Goal: Information Seeking & Learning: Compare options

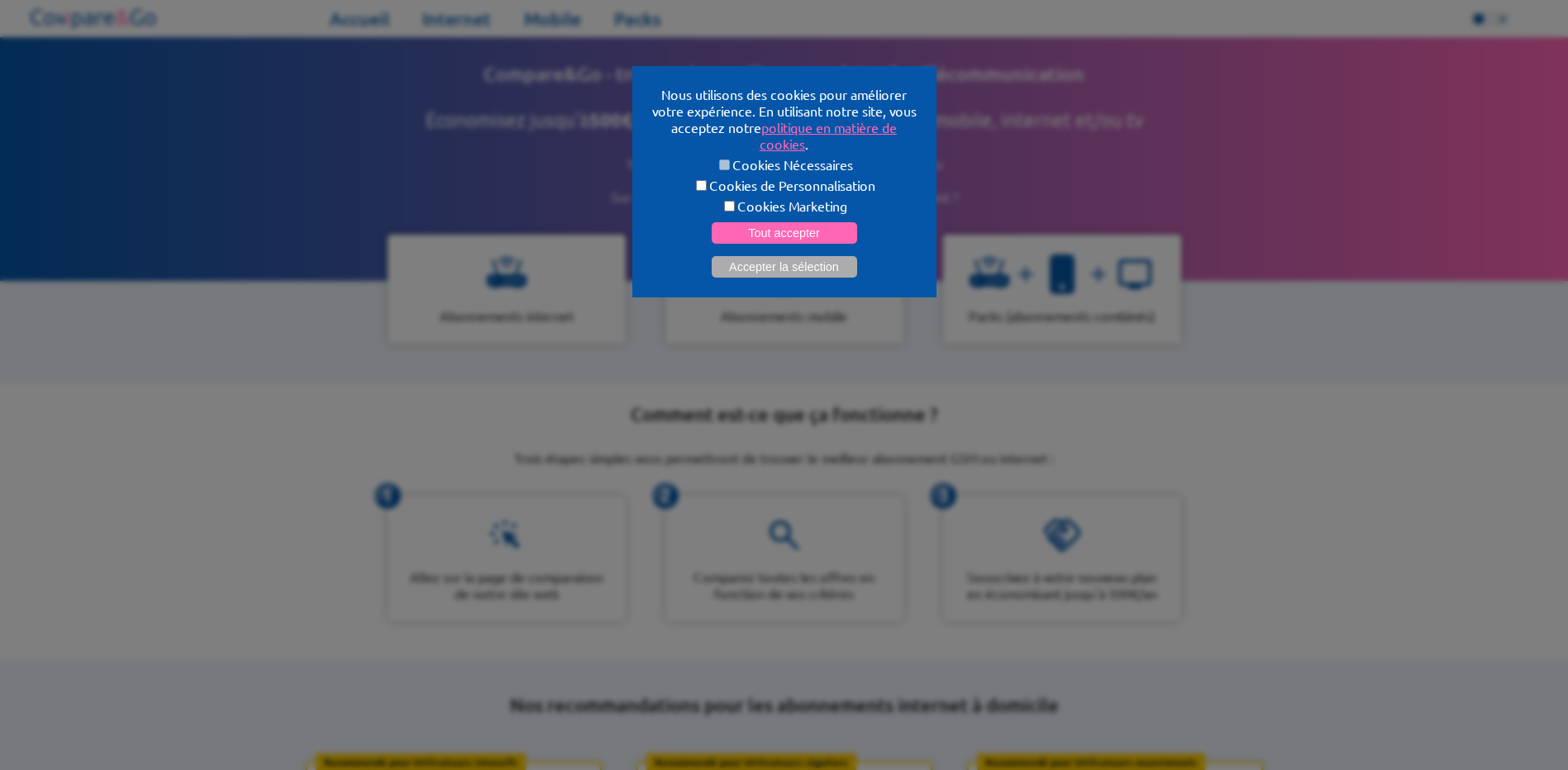
select select "**"
click at [814, 222] on button "Tout accepter" at bounding box center [784, 233] width 145 height 21
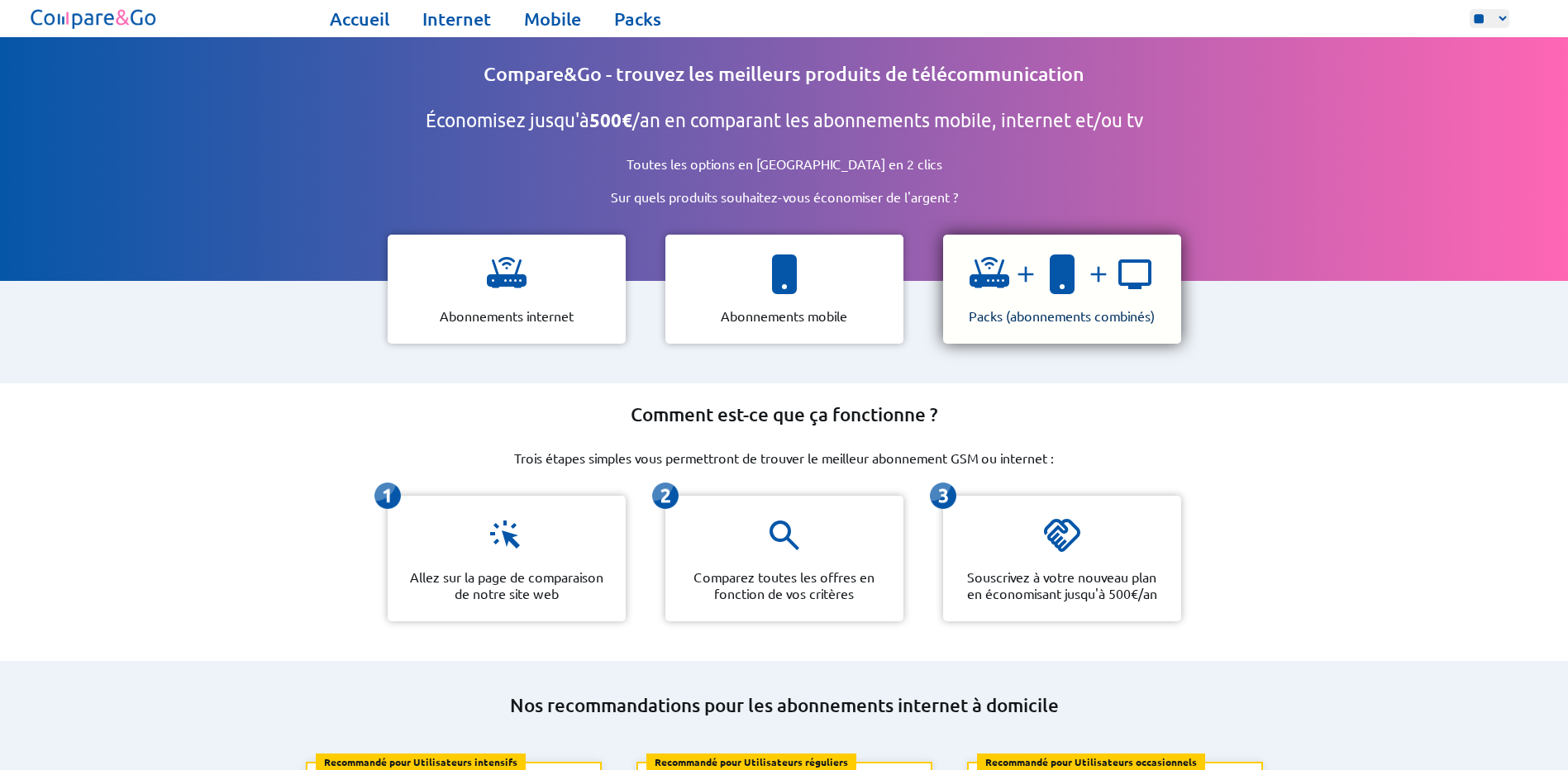
click at [1053, 314] on p "Packs (abonnements combinés)" at bounding box center [1061, 315] width 186 height 16
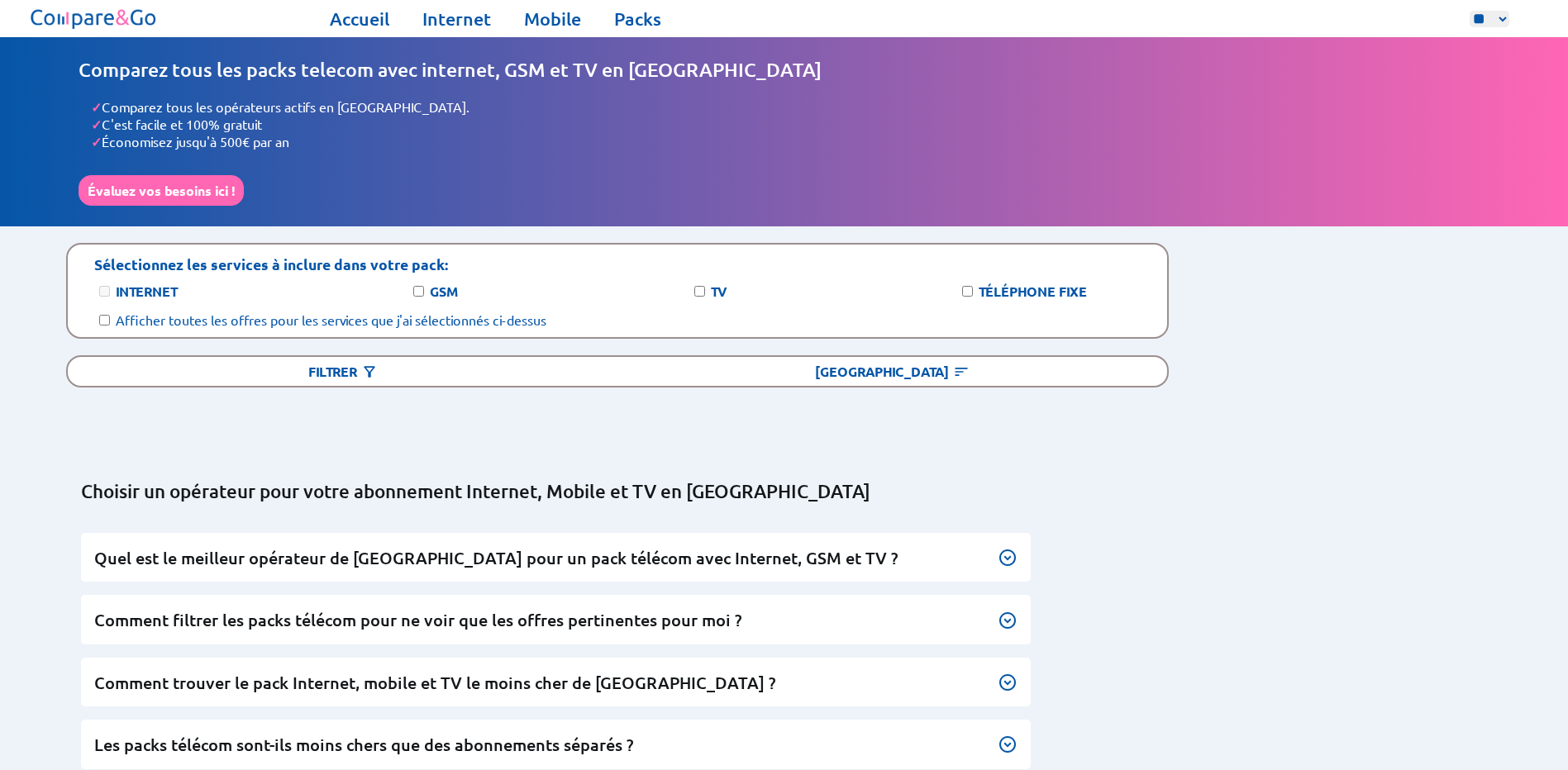
select select "**"
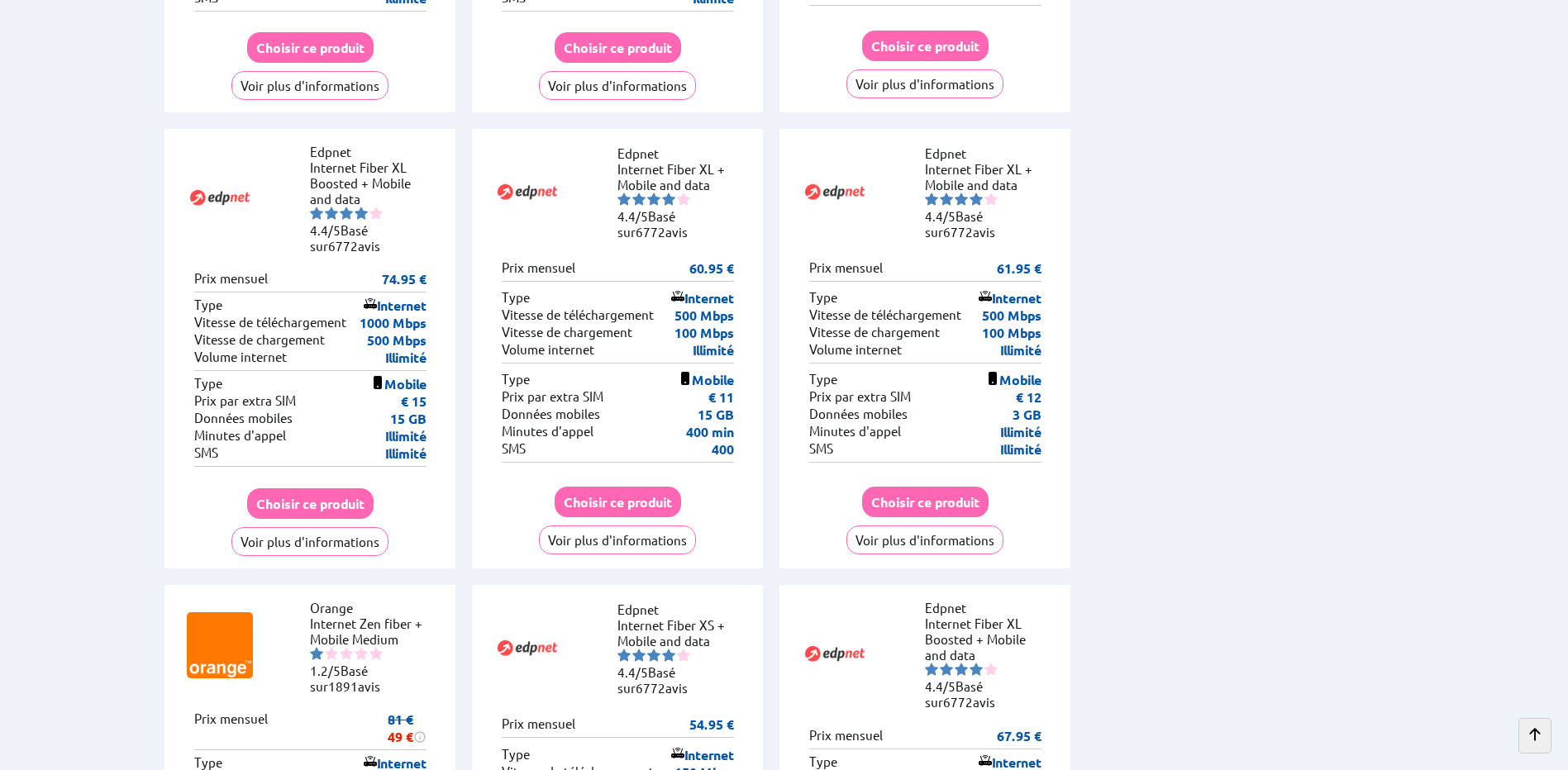
scroll to position [2313, 0]
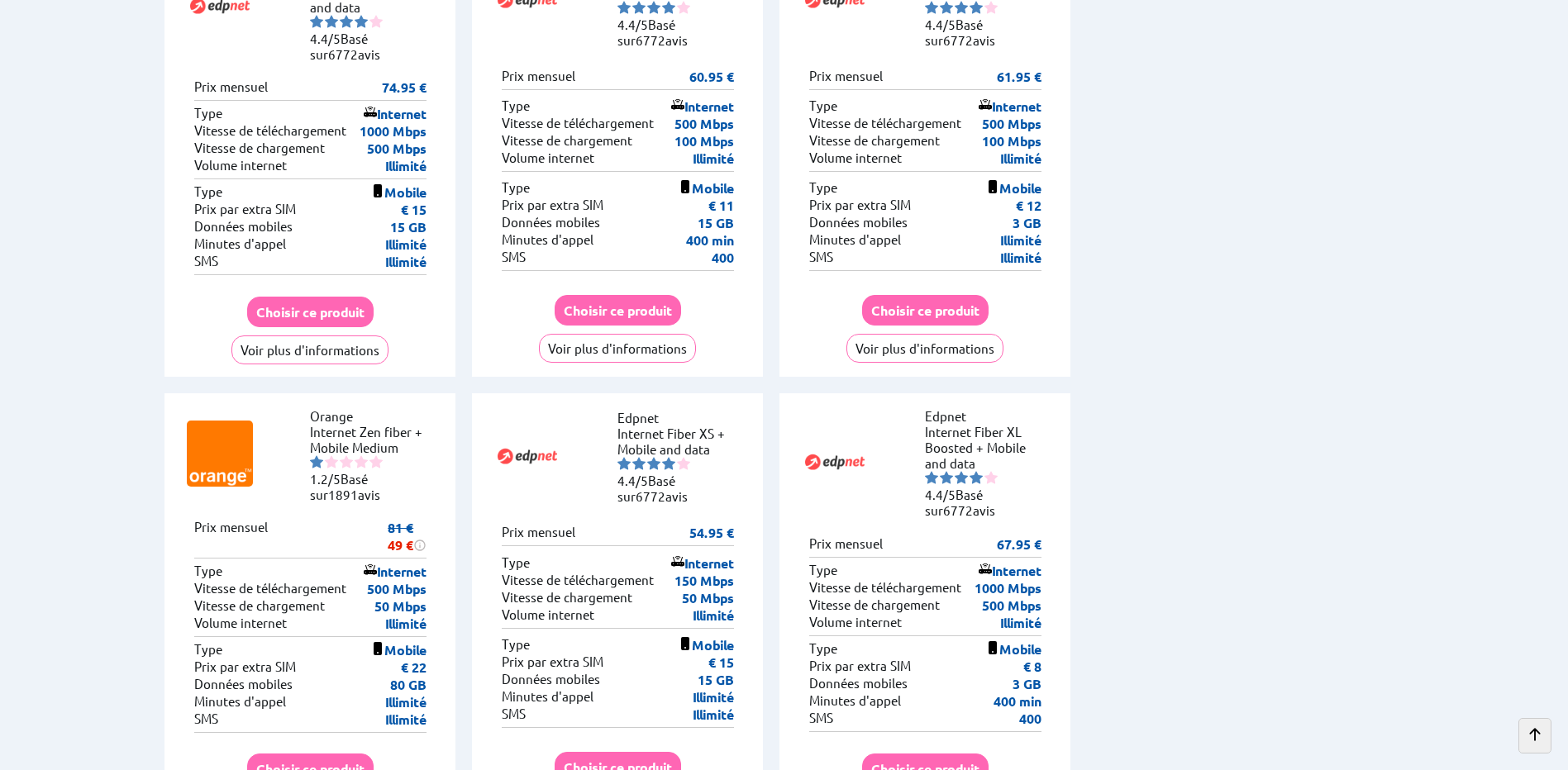
drag, startPoint x: 393, startPoint y: 360, endPoint x: 420, endPoint y: 487, distance: 129.8
click at [420, 487] on div "Orange Internet Zen fiber + Mobile Medium 1.2/5 Basé sur 1891 avis 81 € 49 € Ap…" at bounding box center [310, 614] width 290 height 441
drag, startPoint x: 420, startPoint y: 487, endPoint x: 412, endPoint y: 484, distance: 8.5
click at [412, 711] on p "Illimité" at bounding box center [405, 719] width 42 height 17
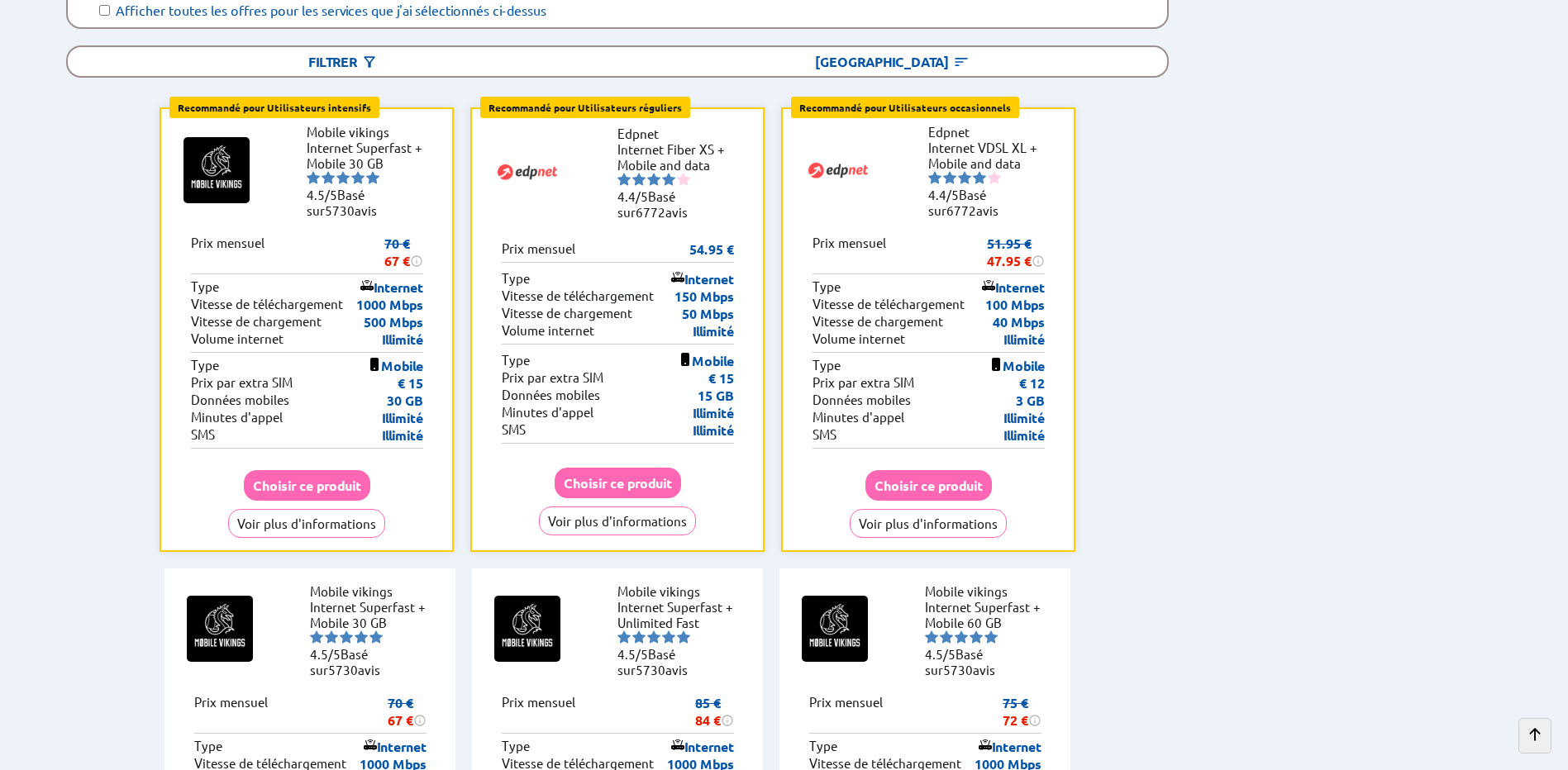
scroll to position [258, 0]
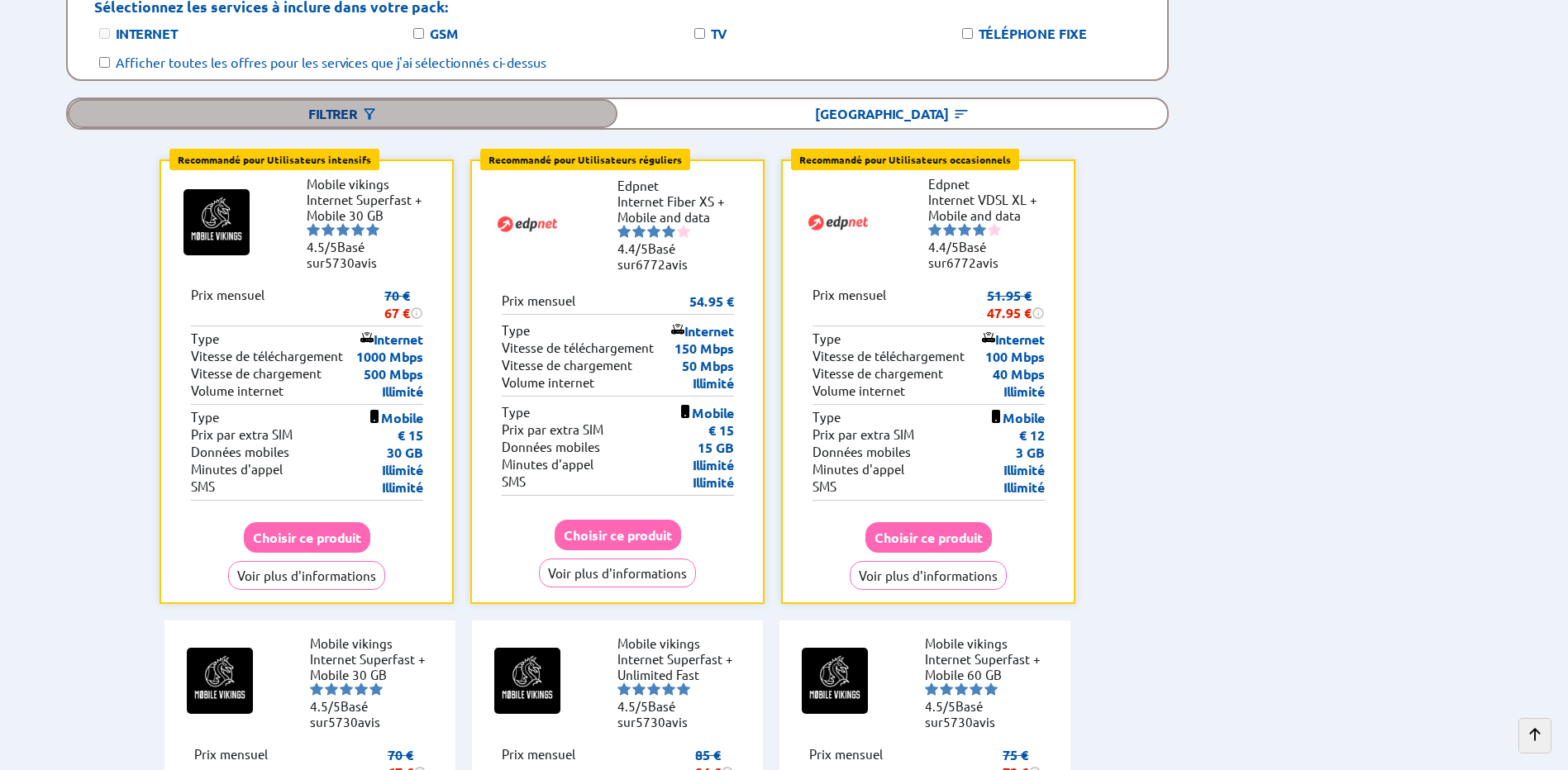
click at [335, 99] on div "Filtrer" at bounding box center [342, 114] width 550 height 29
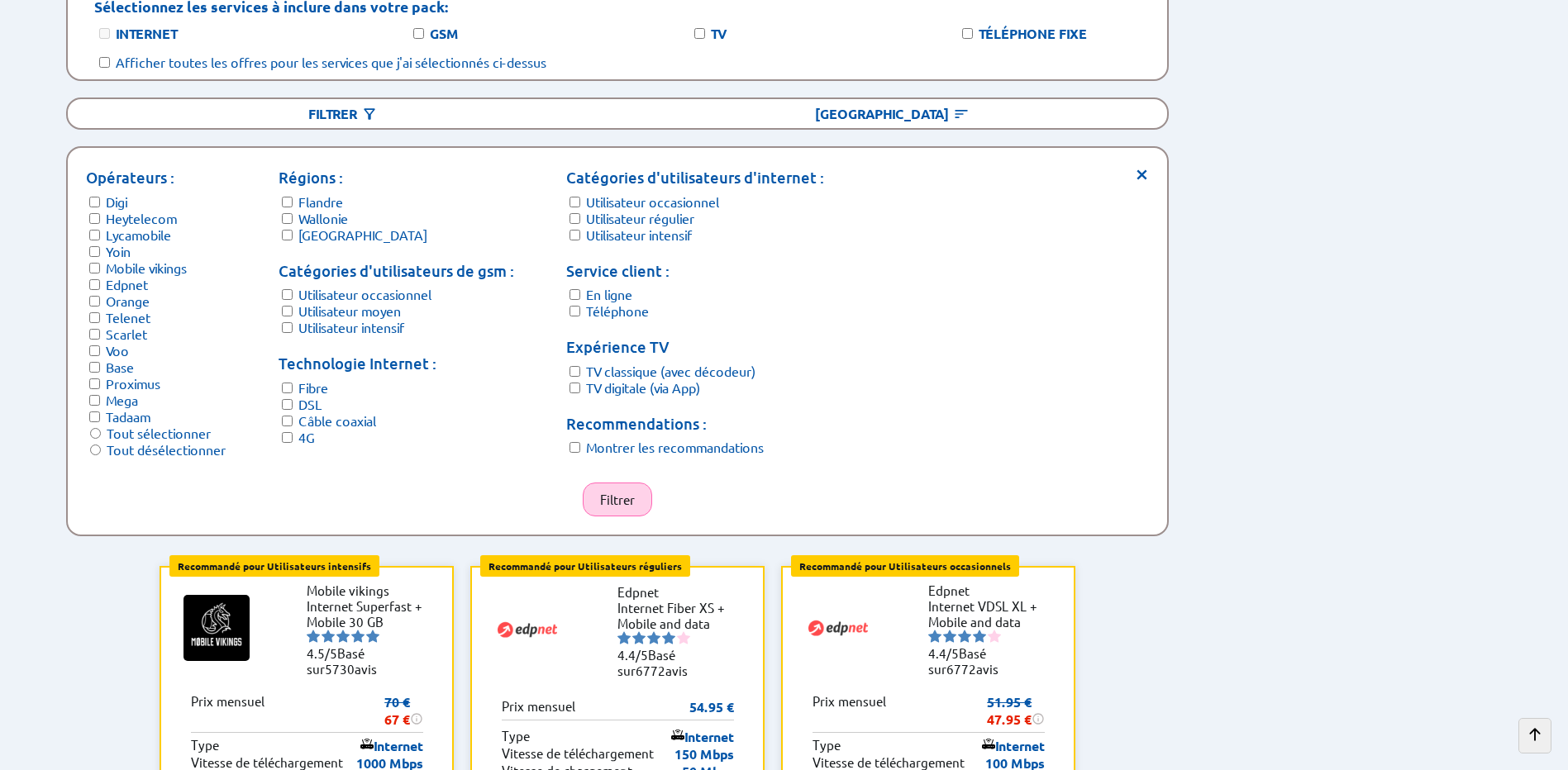
click at [627, 482] on button "Filtrer" at bounding box center [618, 499] width 70 height 34
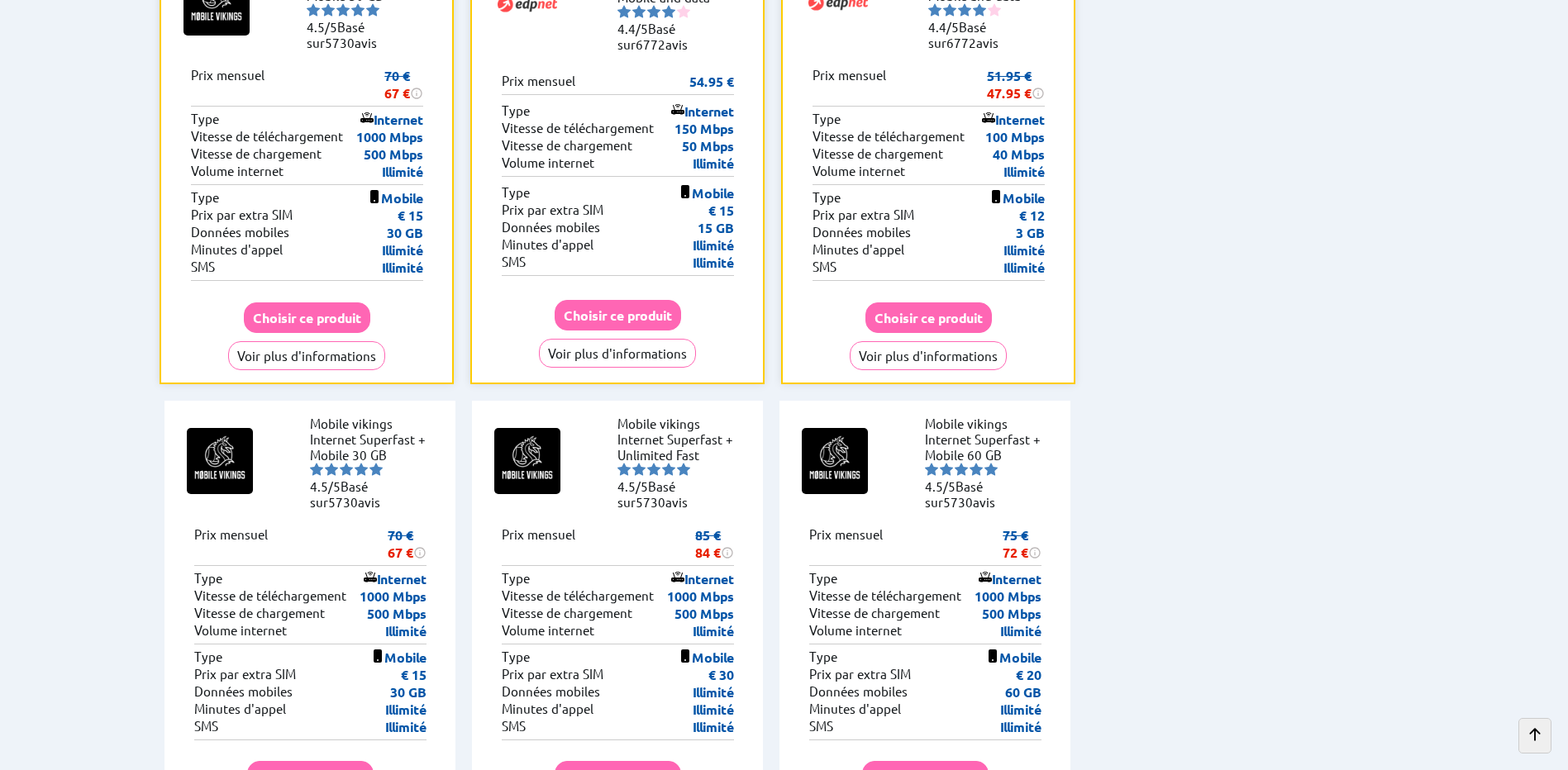
scroll to position [0, 0]
